Goal: Information Seeking & Learning: Learn about a topic

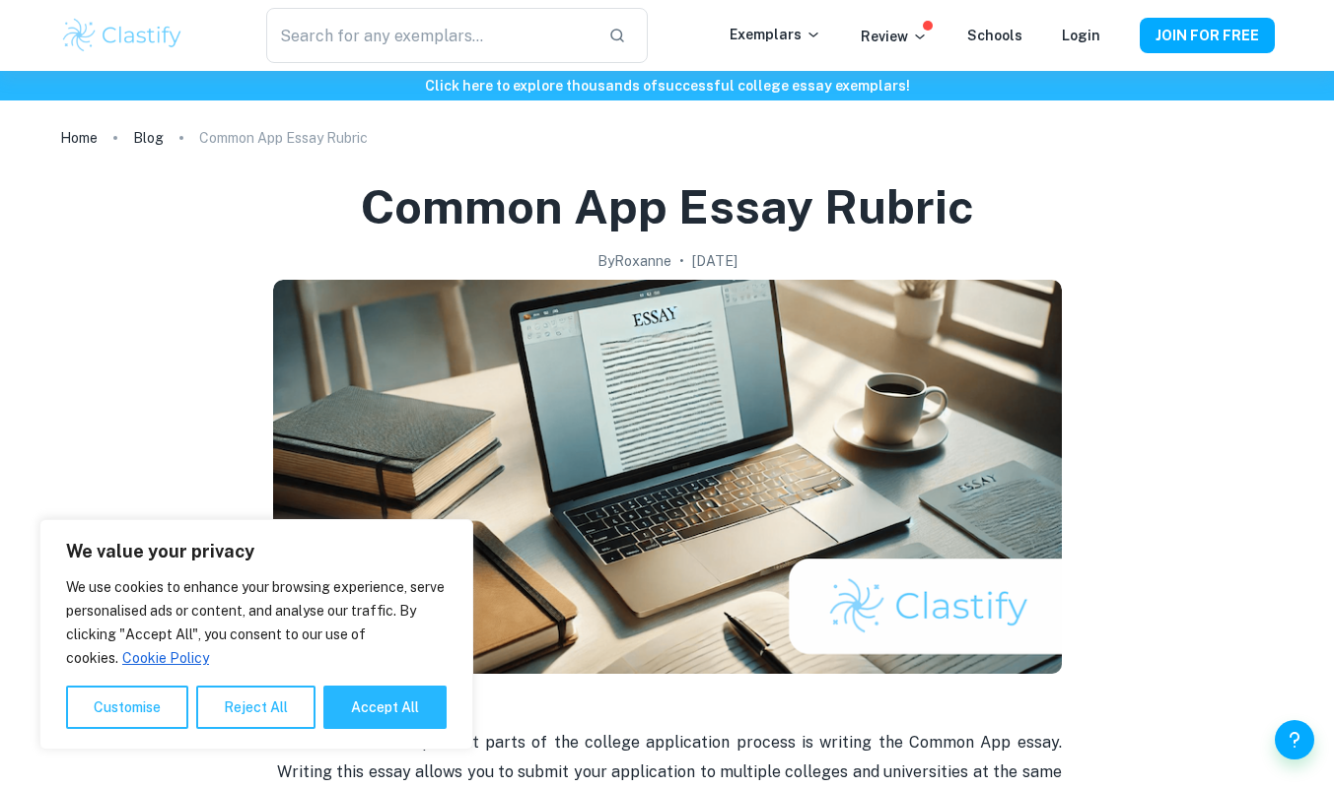
click at [417, 709] on button "Accept All" at bounding box center [384, 707] width 123 height 43
checkbox input "true"
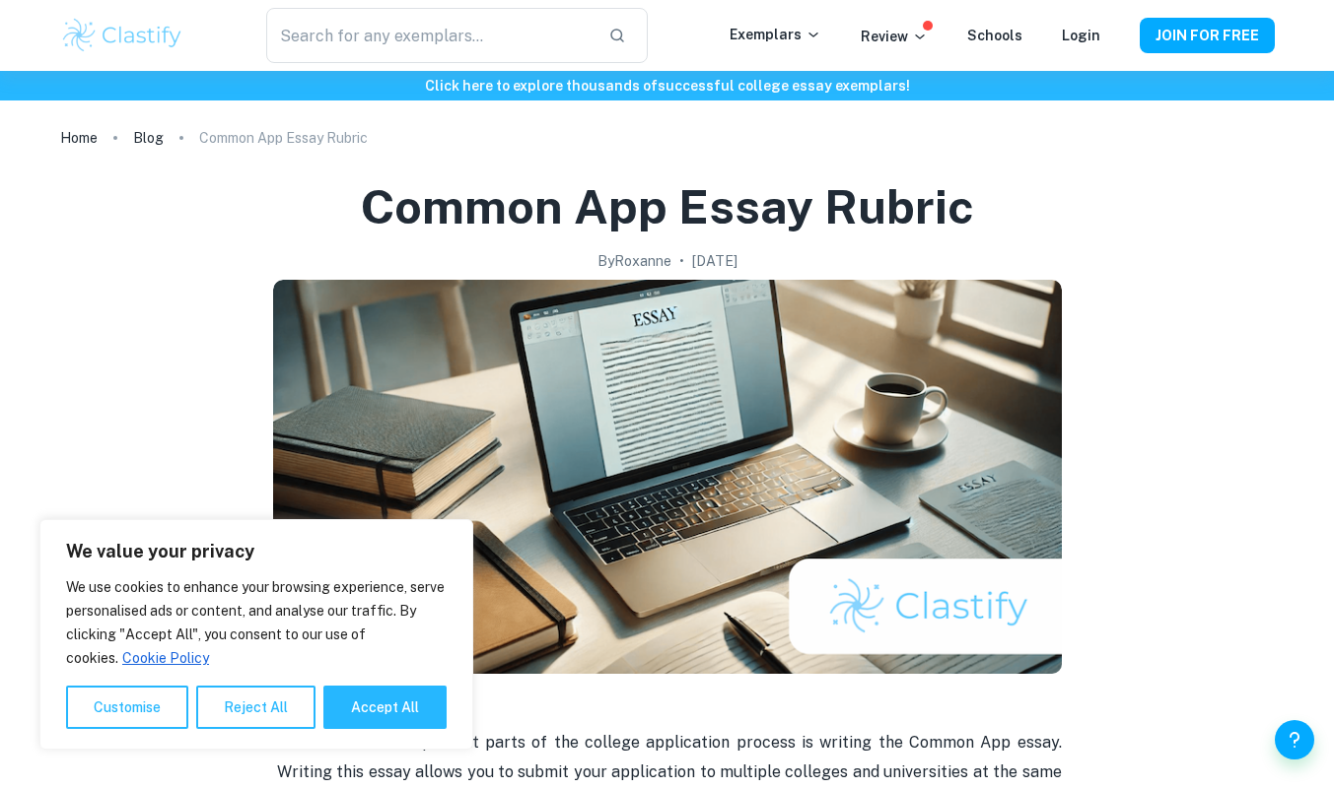
checkbox input "true"
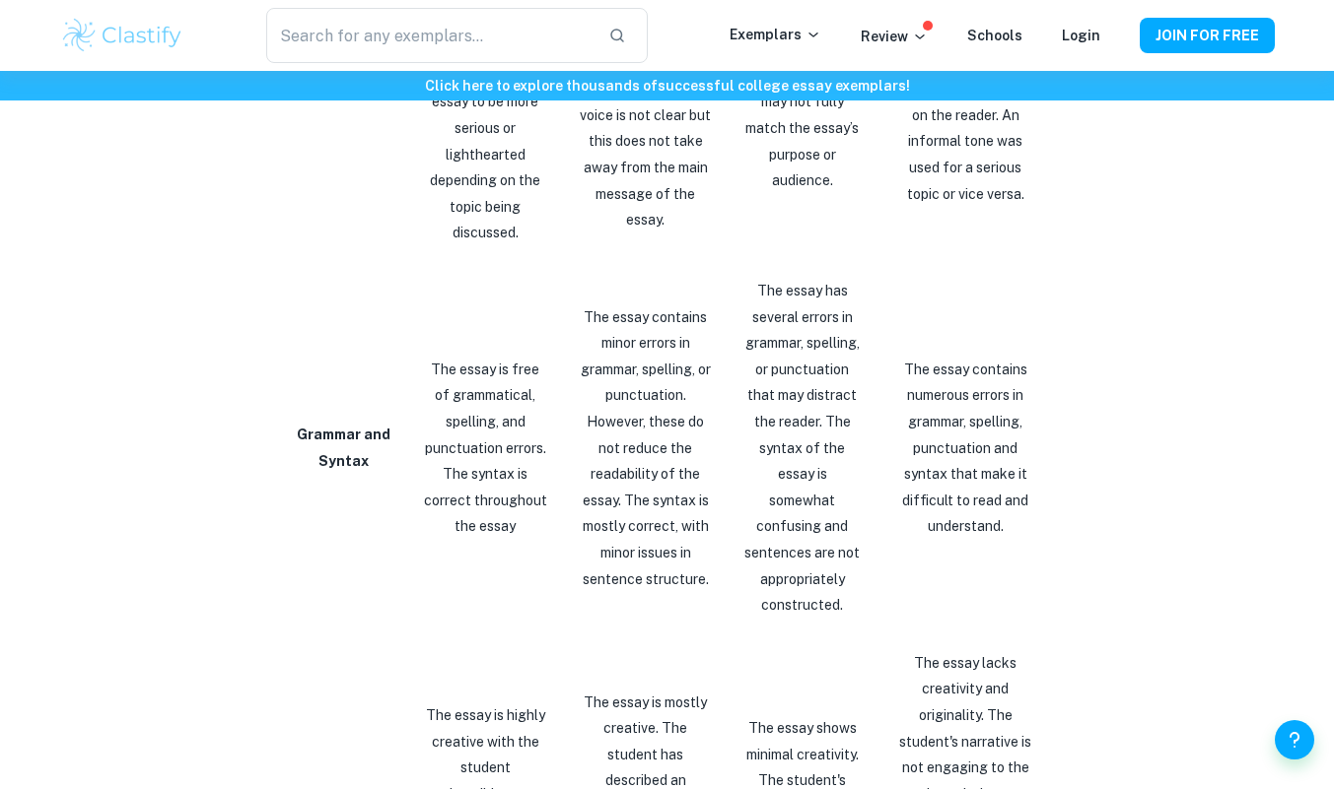
scroll to position [2941, 0]
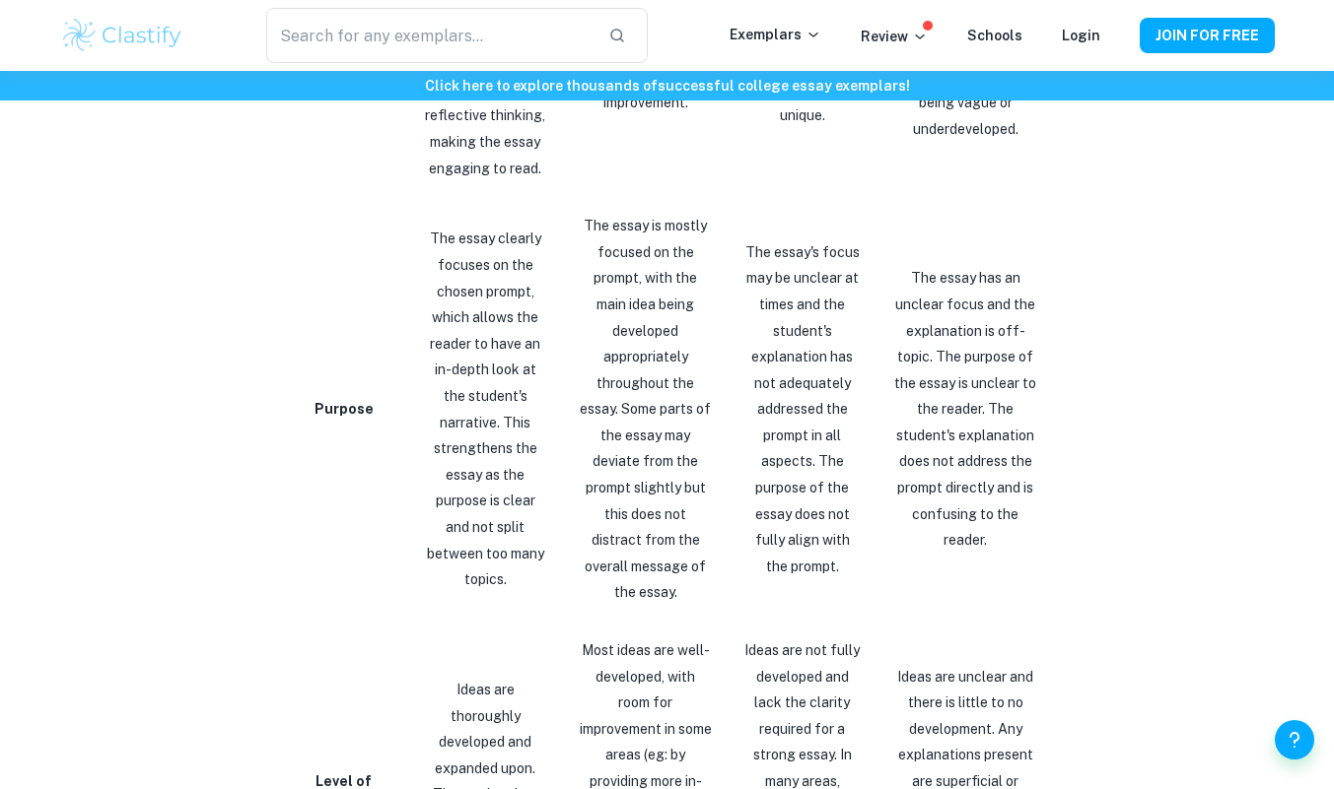
scroll to position [1525, 0]
